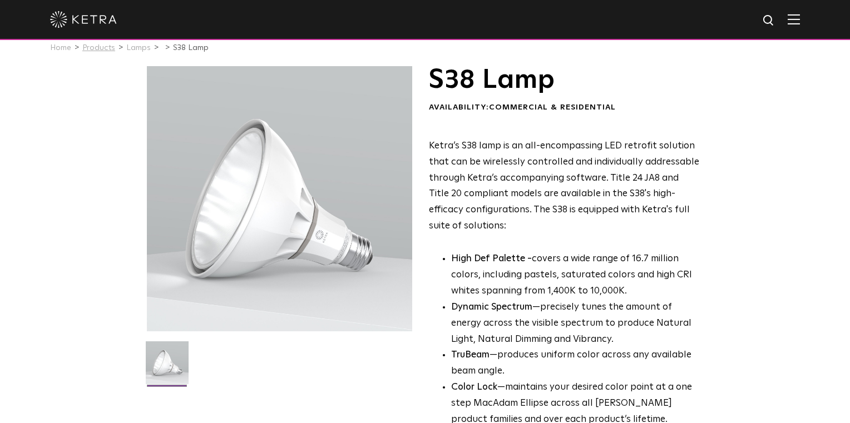
click at [105, 46] on link "Products" at bounding box center [98, 48] width 33 height 8
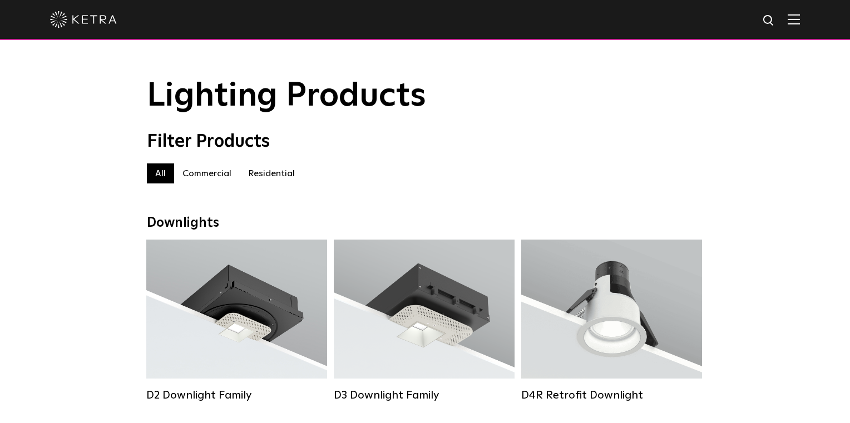
scroll to position [9, 0]
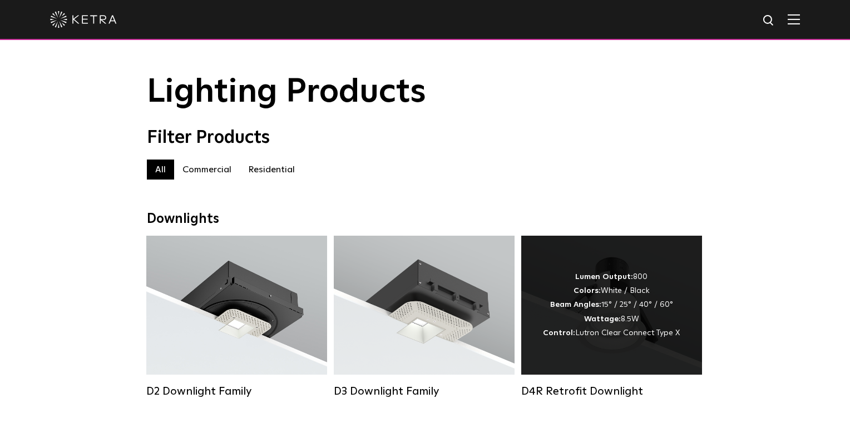
click at [597, 301] on div "Lumen Output: 800 Colors: White / Black Beam Angles: 15° / 25° / 40° / 60° Watt…" at bounding box center [611, 305] width 137 height 70
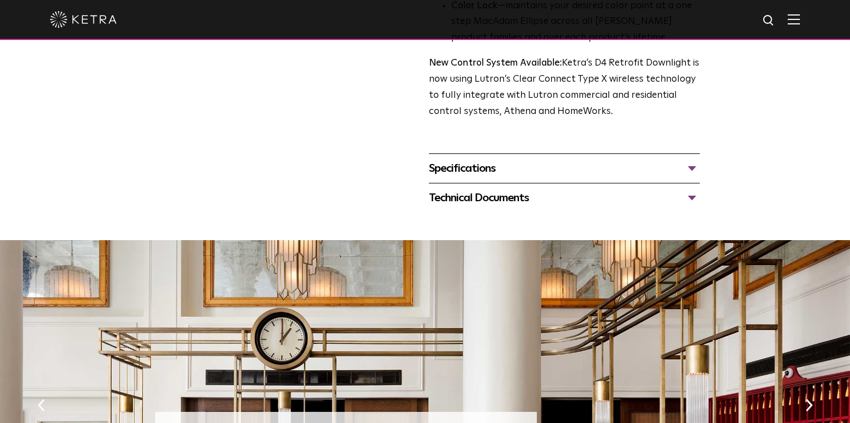
scroll to position [445, 0]
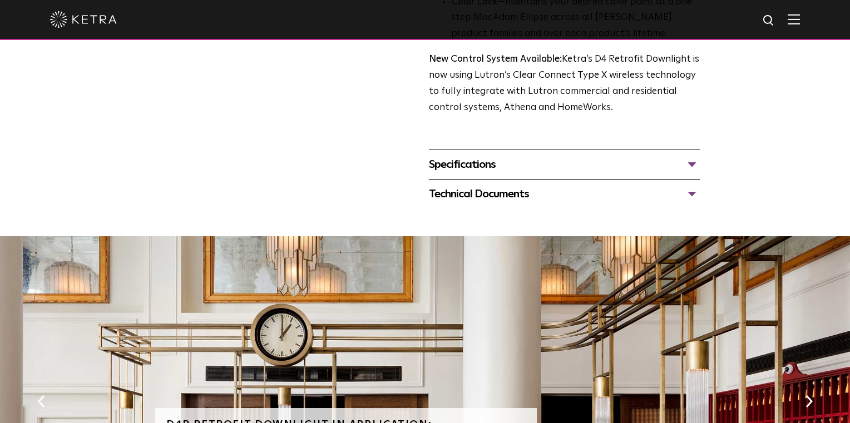
click at [564, 173] on div "Specifications" at bounding box center [564, 165] width 271 height 18
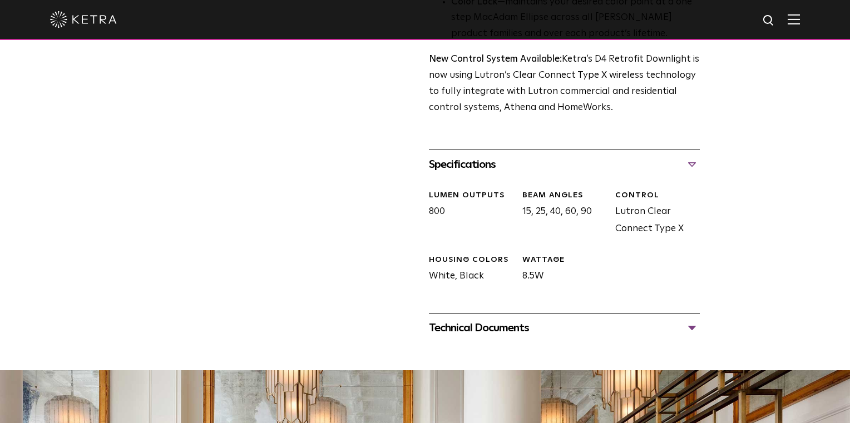
click at [565, 173] on div "Specifications" at bounding box center [564, 165] width 271 height 18
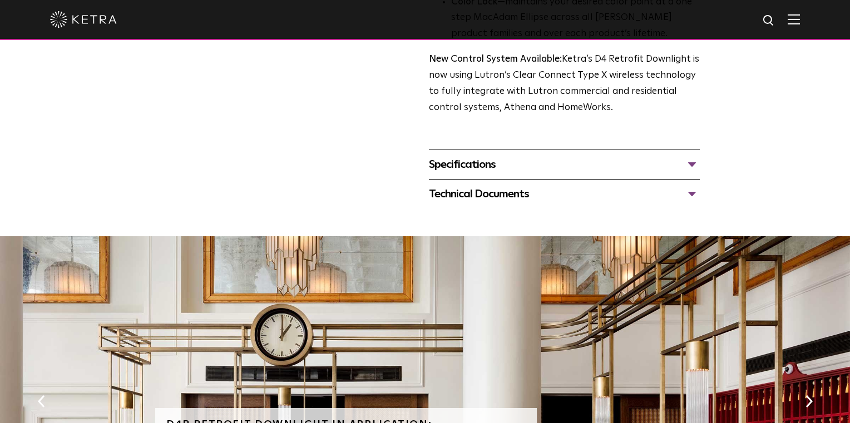
click at [554, 201] on div "Technical Documents" at bounding box center [564, 194] width 271 height 18
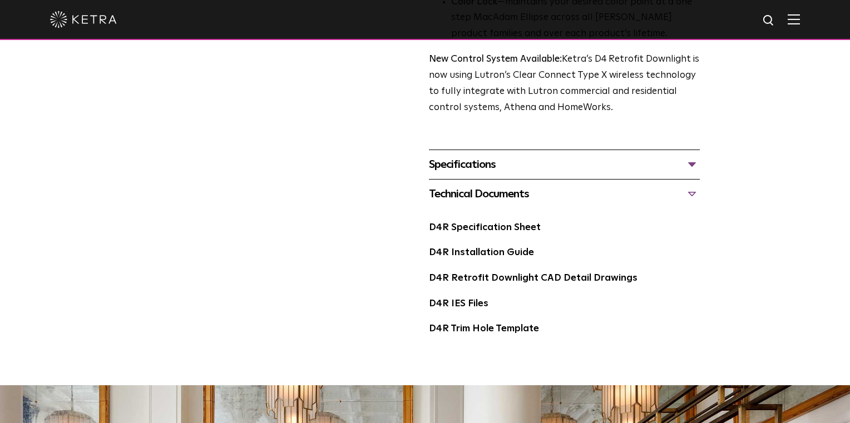
click at [554, 201] on div "Technical Documents" at bounding box center [564, 194] width 271 height 18
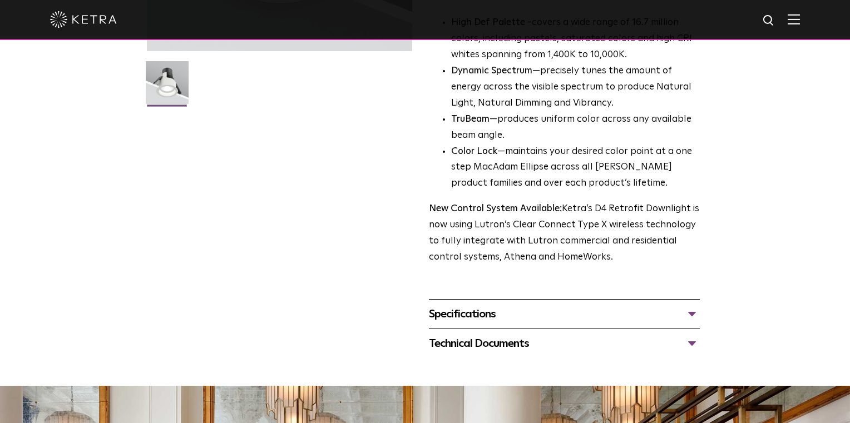
scroll to position [0, 0]
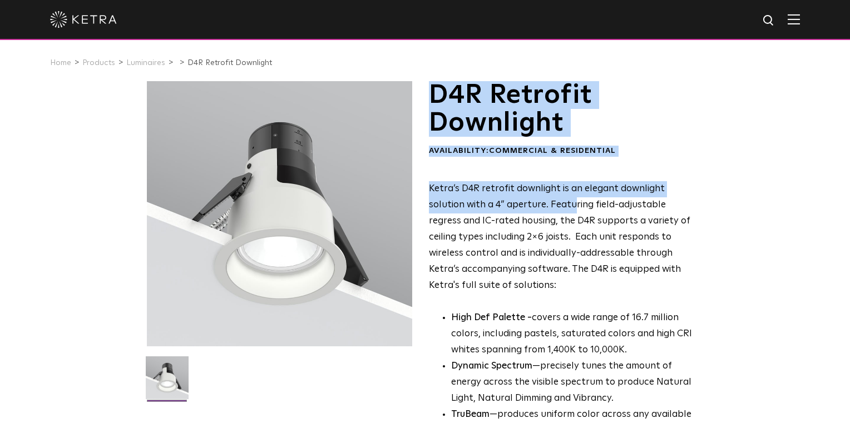
drag, startPoint x: 431, startPoint y: 91, endPoint x: 537, endPoint y: 205, distance: 155.5
click at [537, 205] on div "D4R Retrofit Downlight Availability: Commercial & Residential Ketra’s D4R retro…" at bounding box center [564, 321] width 271 height 480
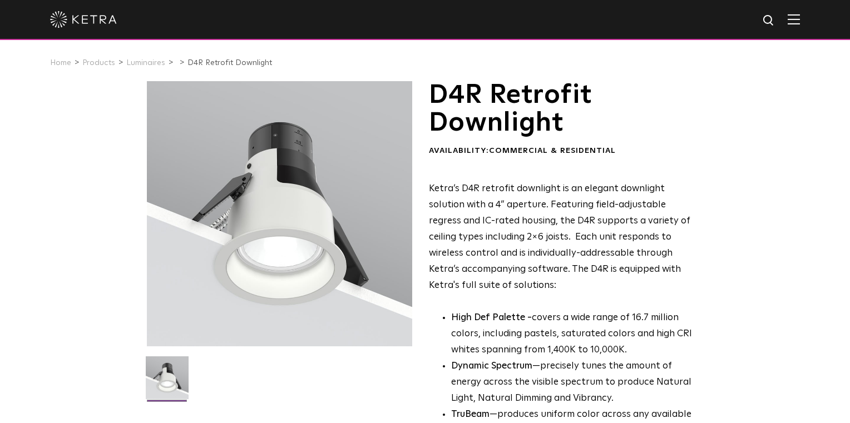
click at [525, 283] on p "Ketra’s D4R retrofit downlight is an elegant downlight solution with a 4” apert…" at bounding box center [564, 237] width 271 height 112
